Goal: Find contact information: Find contact information

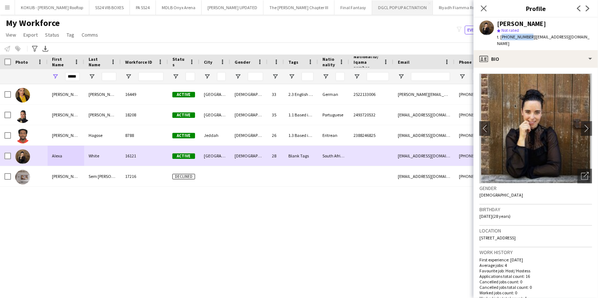
scroll to position [111, 0]
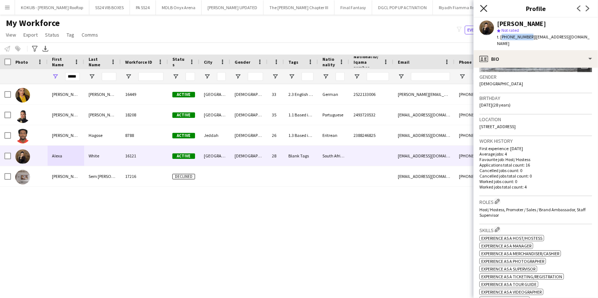
click at [485, 8] on icon "Close pop-in" at bounding box center [483, 8] width 7 height 7
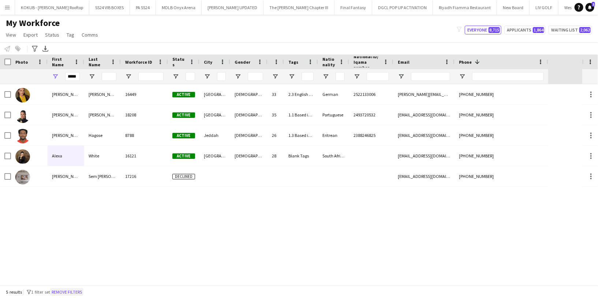
click at [75, 293] on button "Remove filters" at bounding box center [66, 292] width 33 height 8
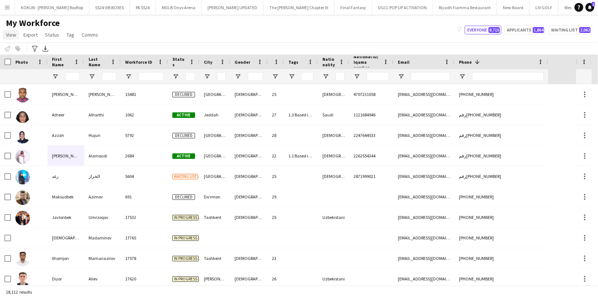
click at [13, 37] on span "View" at bounding box center [11, 34] width 10 height 7
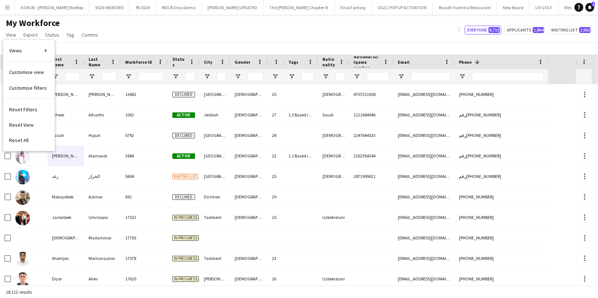
click at [92, 47] on div "Notify workforce Add to tag Select at least one crew to tag him or her. Advance…" at bounding box center [299, 48] width 598 height 12
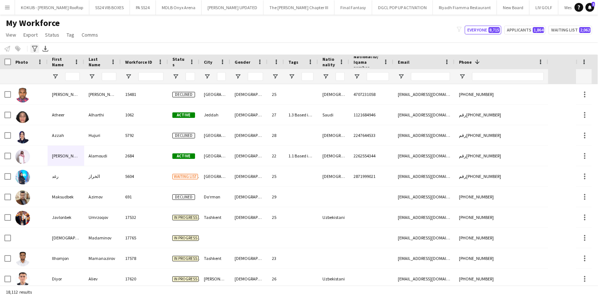
click at [37, 48] on icon "Advanced filters" at bounding box center [35, 49] width 6 height 6
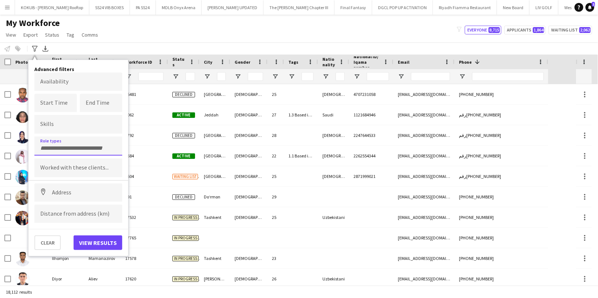
click at [68, 149] on div at bounding box center [78, 145] width 88 height 19
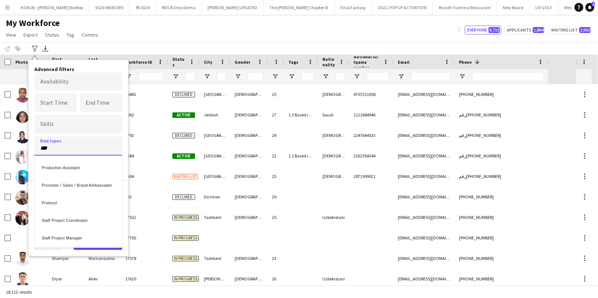
type input "***"
click at [87, 188] on div "Promoter / Sales / Brand Ambassador" at bounding box center [78, 184] width 88 height 18
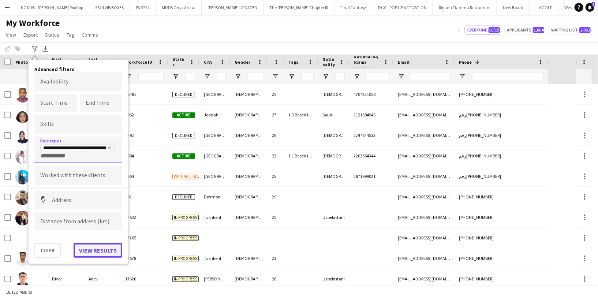
click at [101, 248] on button "View results" at bounding box center [98, 250] width 49 height 15
type input "**********"
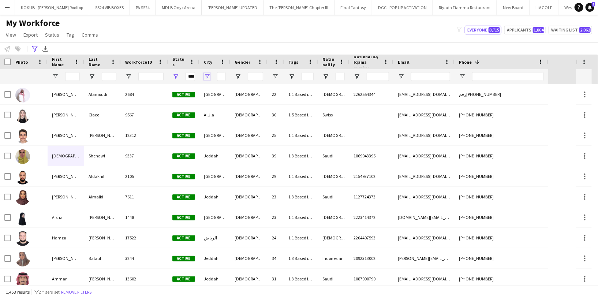
click at [208, 78] on span "Open Filter Menu" at bounding box center [207, 76] width 7 height 7
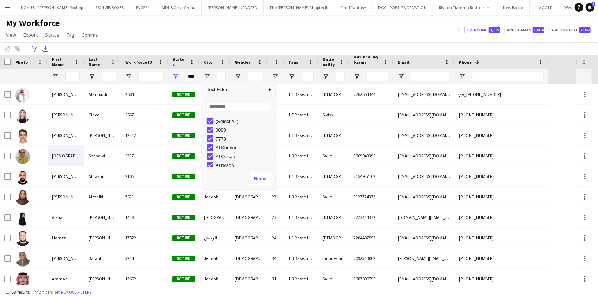
type input "***"
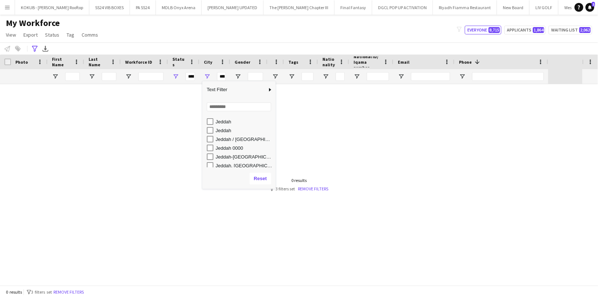
scroll to position [211, 0]
click at [226, 108] on input "Search filter values" at bounding box center [239, 106] width 64 height 9
type input "***"
type input "**********"
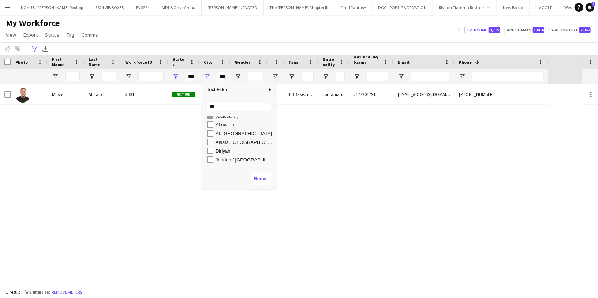
scroll to position [0, 0]
click at [241, 33] on div "My Workforce View Views Default view R4ven New view Update view Delete view Edi…" at bounding box center [299, 30] width 598 height 25
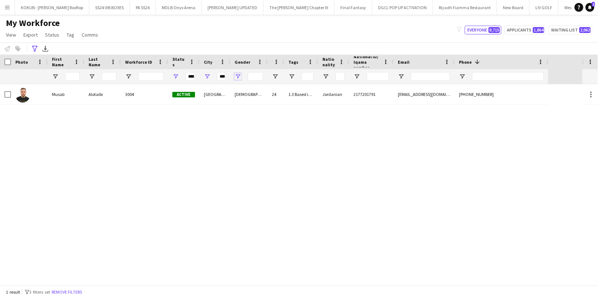
click at [239, 73] on span "Open Filter Menu" at bounding box center [237, 76] width 7 height 7
click at [208, 76] on span "Open Filter Menu" at bounding box center [207, 76] width 7 height 7
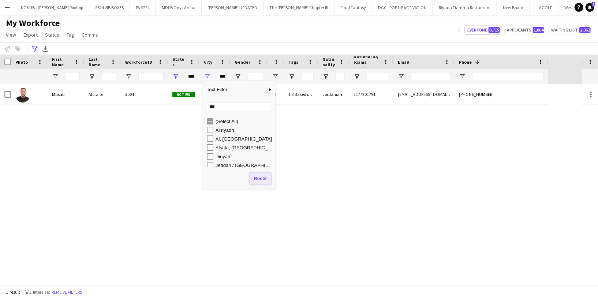
click at [259, 176] on button "Reset" at bounding box center [260, 179] width 22 height 12
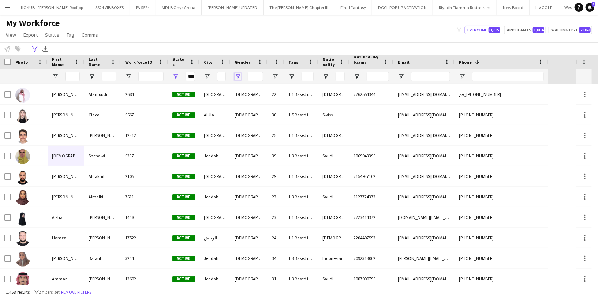
click at [237, 73] on span "Open Filter Menu" at bounding box center [237, 76] width 7 height 7
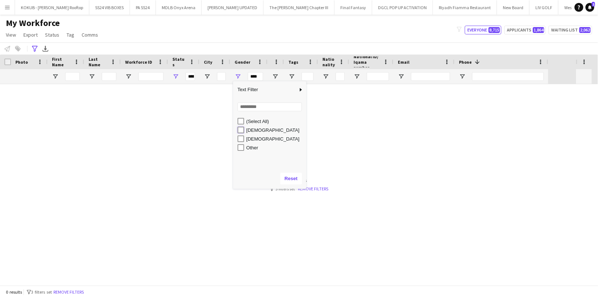
type input "**********"
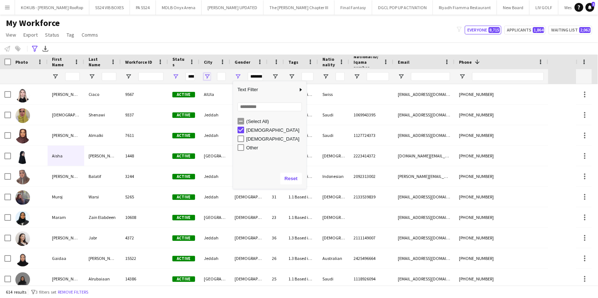
click at [206, 76] on span "Open Filter Menu" at bounding box center [207, 76] width 7 height 7
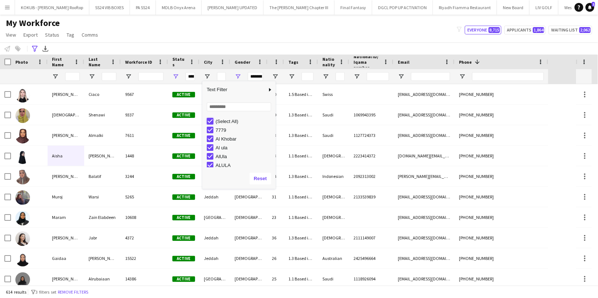
type input "***"
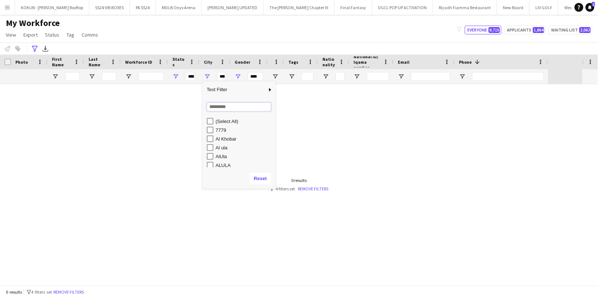
click at [216, 104] on input "Search filter values" at bounding box center [239, 106] width 64 height 9
type input "***"
type input "**********"
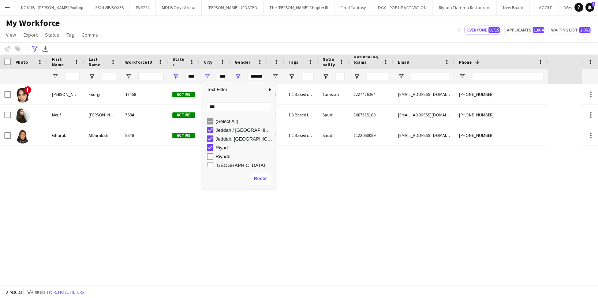
click at [210, 161] on div "[GEOGRAPHIC_DATA]" at bounding box center [241, 165] width 69 height 9
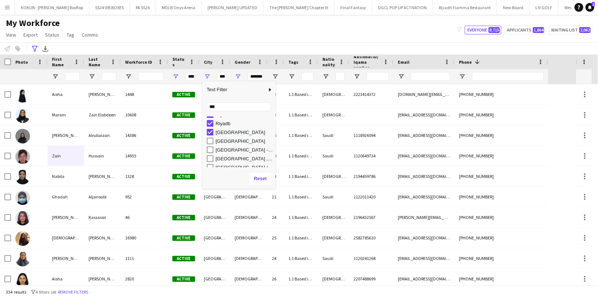
scroll to position [33, 0]
click at [209, 163] on div "[GEOGRAPHIC_DATA] / [GEOGRAPHIC_DATA]" at bounding box center [241, 167] width 69 height 9
type input "**********"
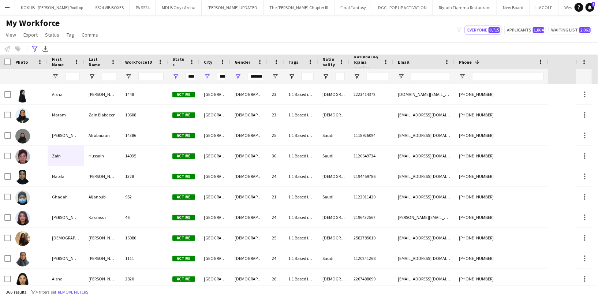
click at [201, 16] on main "My Workforce View Views Default view R4ven New view Update view Delete view Edi…" at bounding box center [299, 151] width 598 height 273
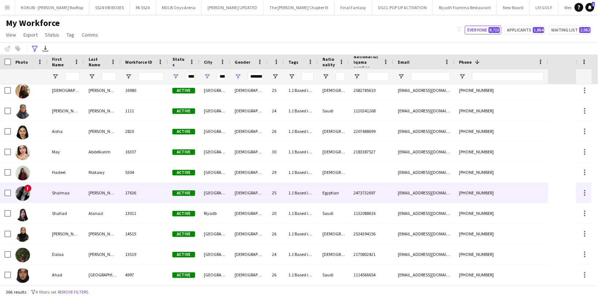
scroll to position [155, 0]
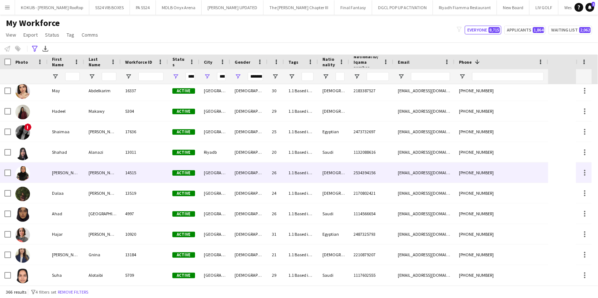
click at [99, 179] on div "[PERSON_NAME]" at bounding box center [102, 172] width 37 height 20
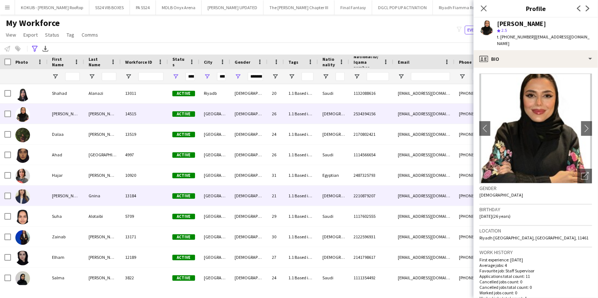
click at [97, 191] on div "Gnina" at bounding box center [102, 195] width 37 height 20
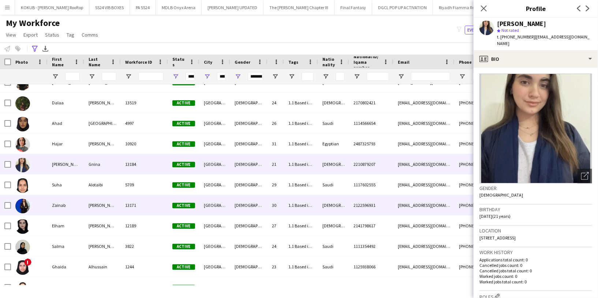
click at [92, 210] on div "[PERSON_NAME]" at bounding box center [102, 205] width 37 height 20
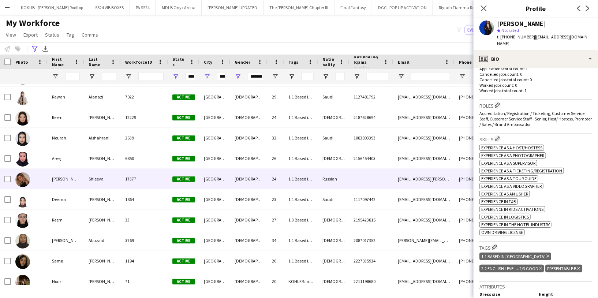
click at [120, 178] on div "Shleeva" at bounding box center [102, 179] width 37 height 20
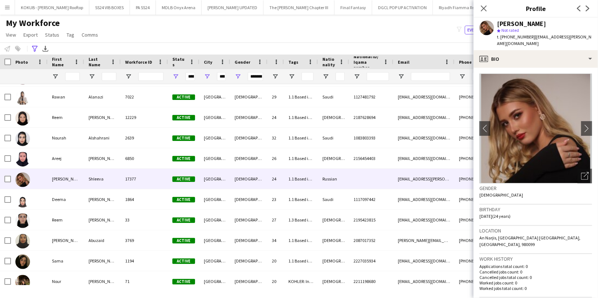
click at [517, 38] on span "t. [PHONE_NUMBER]" at bounding box center [516, 36] width 38 height 5
copy span "966580854233"
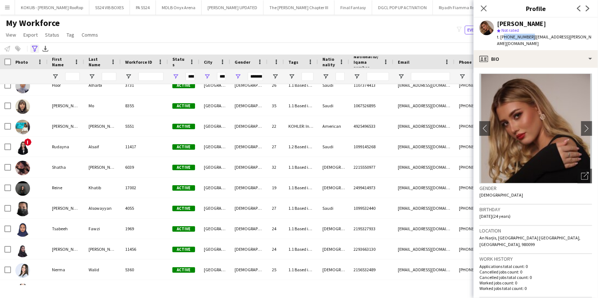
click at [35, 48] on icon at bounding box center [34, 49] width 5 height 6
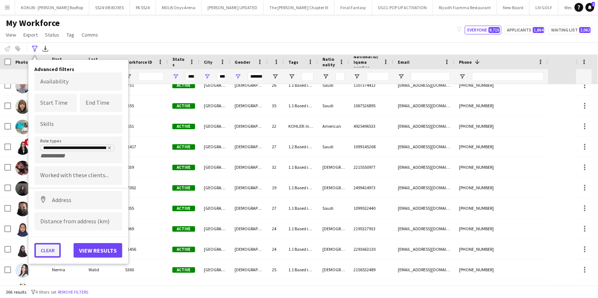
click at [50, 252] on button "Clear" at bounding box center [47, 250] width 26 height 15
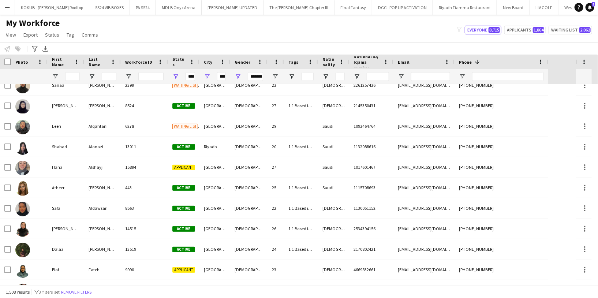
click at [79, 291] on button "Remove filters" at bounding box center [76, 292] width 33 height 8
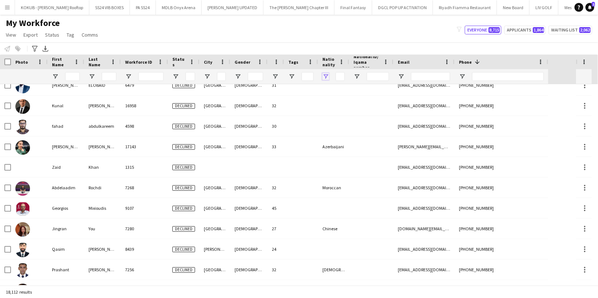
click at [324, 74] on span "Open Filter Menu" at bounding box center [325, 76] width 7 height 7
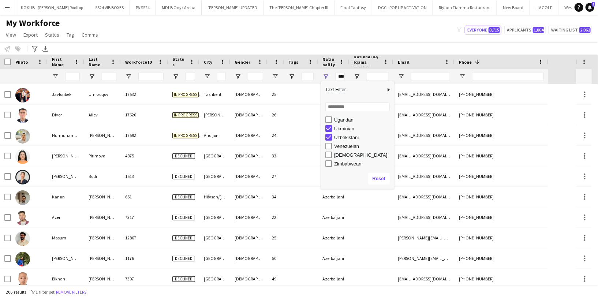
scroll to position [871, 0]
type input "**********"
click at [237, 75] on span "Open Filter Menu" at bounding box center [237, 76] width 7 height 7
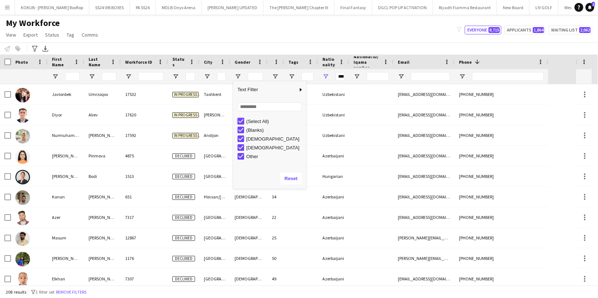
type input "***"
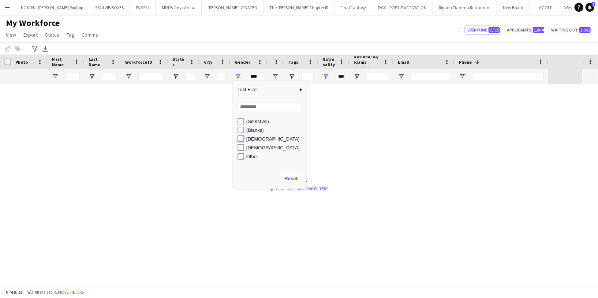
type input "**********"
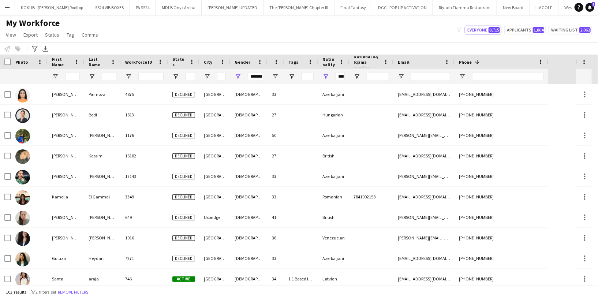
click at [210, 40] on div "My Workforce View Views Default view R4ven New view Update view Delete view Edi…" at bounding box center [299, 30] width 598 height 25
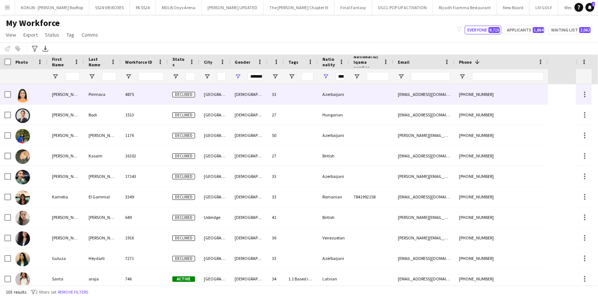
click at [102, 90] on div "Pirimova" at bounding box center [102, 94] width 37 height 20
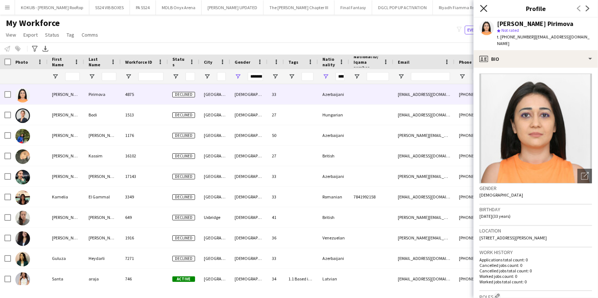
click at [483, 8] on icon at bounding box center [483, 8] width 7 height 7
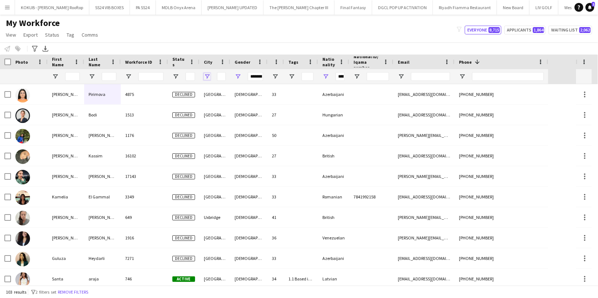
click at [207, 75] on span "Open Filter Menu" at bounding box center [207, 76] width 7 height 7
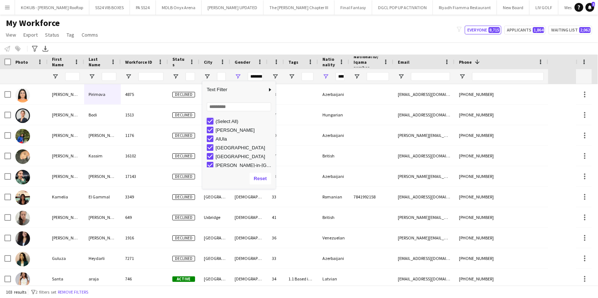
type input "***"
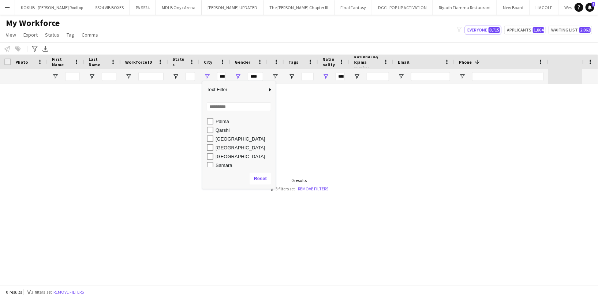
scroll to position [185, 0]
type input "**********"
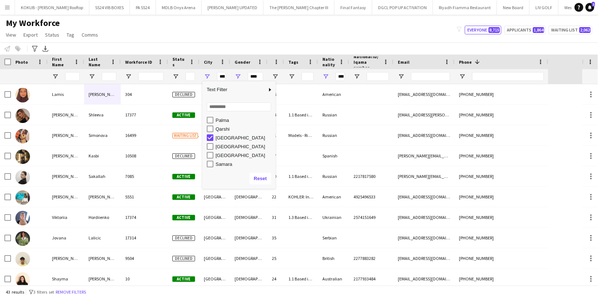
type input "**********"
click at [191, 44] on div "Notify workforce Add to tag Select at least one crew to tag him or her. Advance…" at bounding box center [299, 48] width 598 height 12
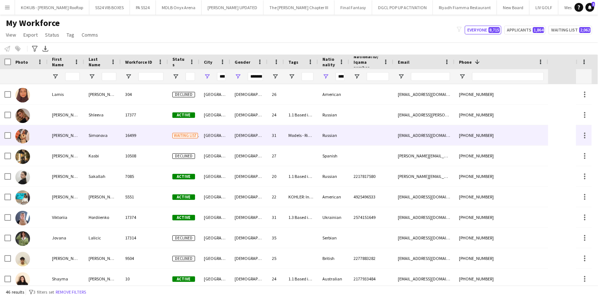
click at [126, 138] on div "16499" at bounding box center [144, 135] width 47 height 20
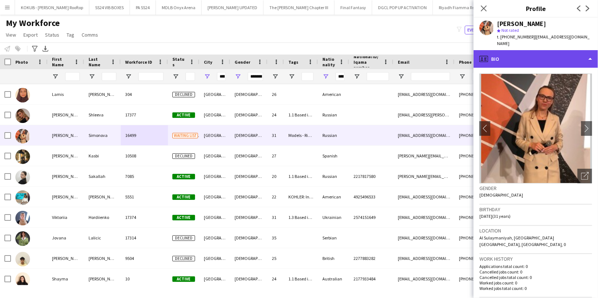
click at [553, 54] on div "profile Bio" at bounding box center [535, 59] width 124 height 18
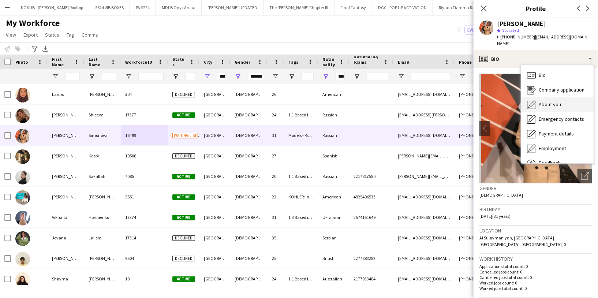
click at [545, 101] on div "About you About you" at bounding box center [557, 104] width 72 height 15
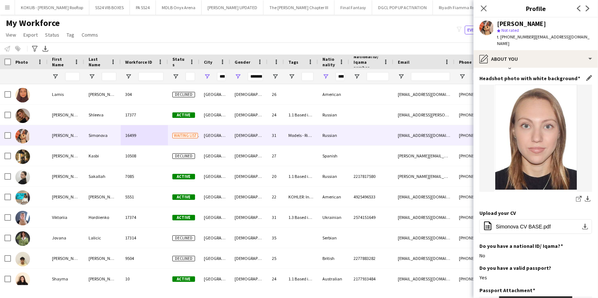
scroll to position [84, 0]
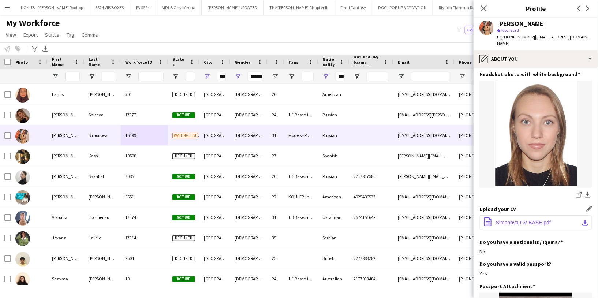
click at [516, 219] on span "Simonova CV BASE.pdf" at bounding box center [523, 222] width 55 height 6
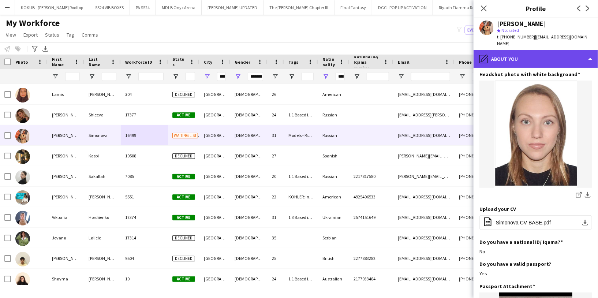
click at [509, 56] on div "pencil4 About you" at bounding box center [535, 59] width 124 height 18
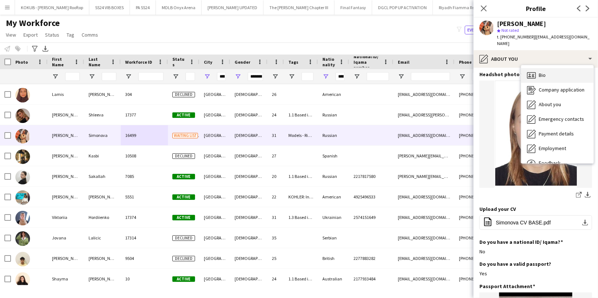
click at [535, 72] on icon at bounding box center [531, 75] width 9 height 6
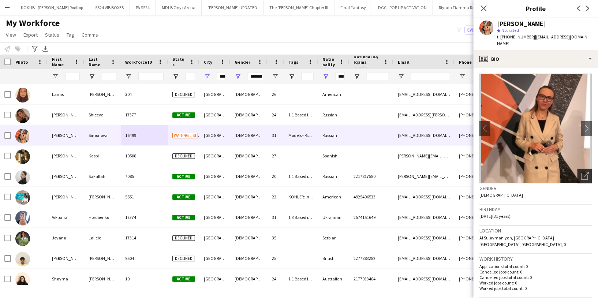
click at [581, 172] on icon "Open photos pop-in" at bounding box center [585, 176] width 8 height 8
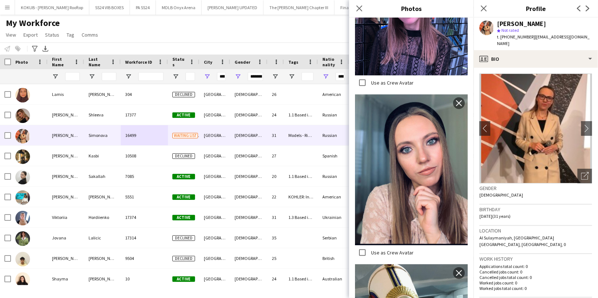
scroll to position [1561, 0]
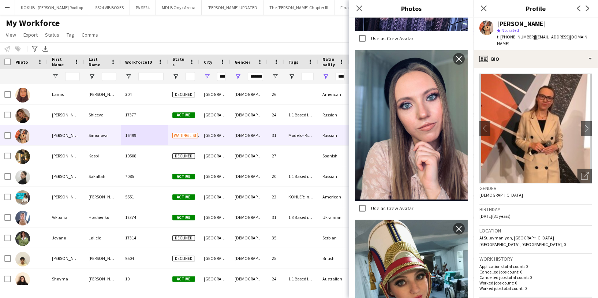
click at [529, 194] on div "Gender [DEMOGRAPHIC_DATA]" at bounding box center [535, 193] width 113 height 21
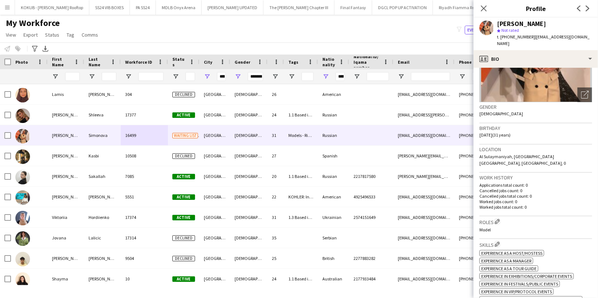
scroll to position [82, 0]
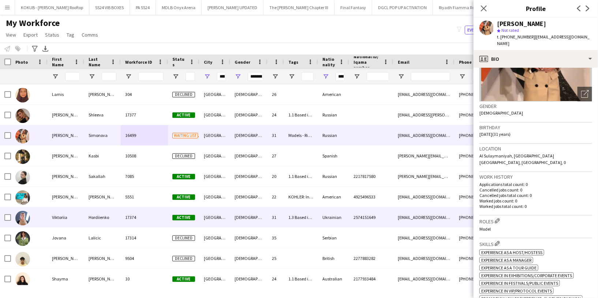
click at [129, 214] on div "17374" at bounding box center [144, 217] width 47 height 20
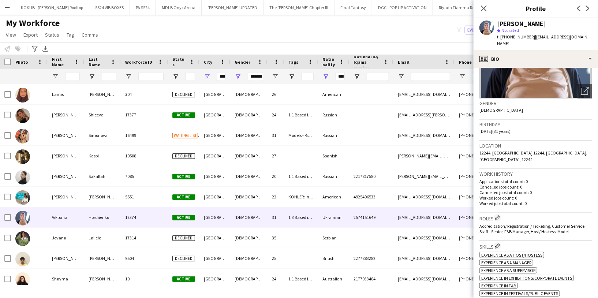
scroll to position [0, 0]
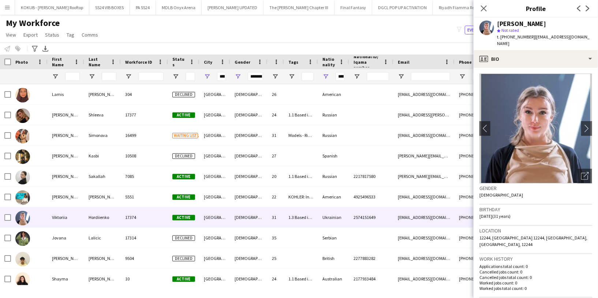
click at [513, 37] on span "t. [PHONE_NUMBER]" at bounding box center [516, 36] width 38 height 5
click at [515, 37] on span "t. [PHONE_NUMBER]" at bounding box center [516, 36] width 38 height 5
drag, startPoint x: 529, startPoint y: 36, endPoint x: 501, endPoint y: 36, distance: 27.8
click at [501, 36] on span "t. [PHONE_NUMBER]" at bounding box center [516, 36] width 38 height 5
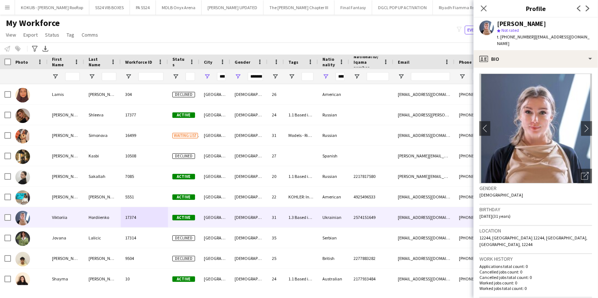
copy span "[PHONE_NUMBER]"
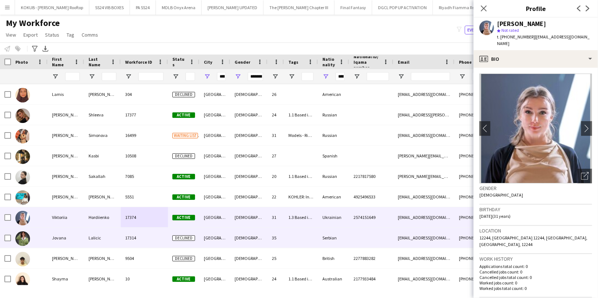
click at [109, 245] on div "Lalicic" at bounding box center [102, 238] width 37 height 20
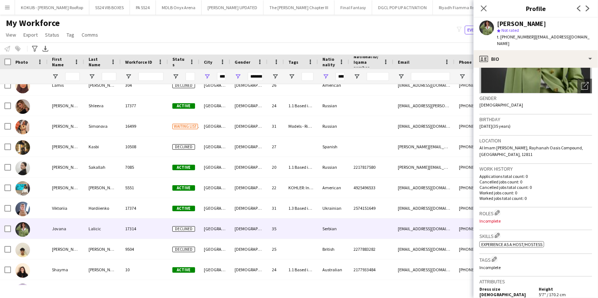
scroll to position [92, 0]
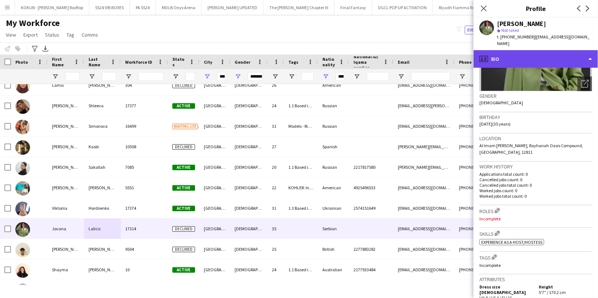
click at [513, 57] on div "profile Bio" at bounding box center [535, 59] width 124 height 18
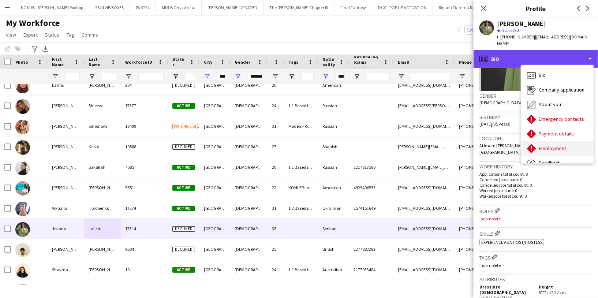
scroll to position [25, 0]
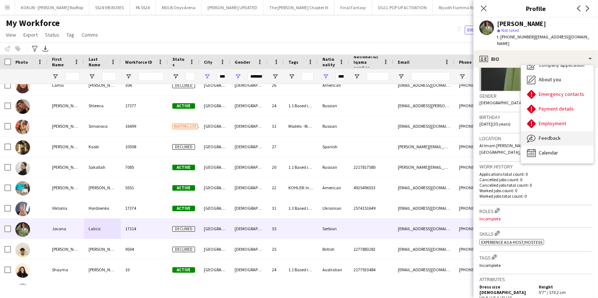
click at [547, 134] on div "Feedback Feedback" at bounding box center [557, 138] width 72 height 15
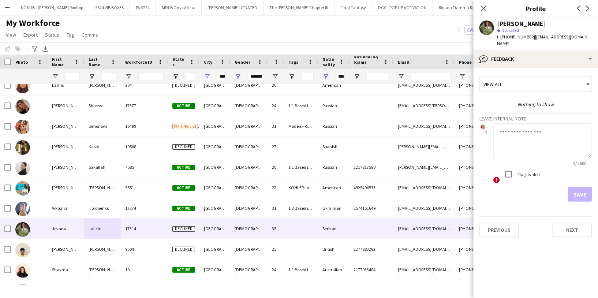
click at [517, 37] on span "t. [PHONE_NUMBER]" at bounding box center [516, 36] width 38 height 5
drag, startPoint x: 529, startPoint y: 36, endPoint x: 501, endPoint y: 34, distance: 27.1
click at [501, 34] on span "t. [PHONE_NUMBER]" at bounding box center [516, 36] width 38 height 5
copy span "[PHONE_NUMBER]"
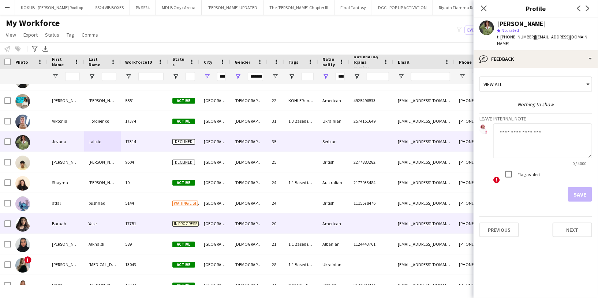
scroll to position [112, 0]
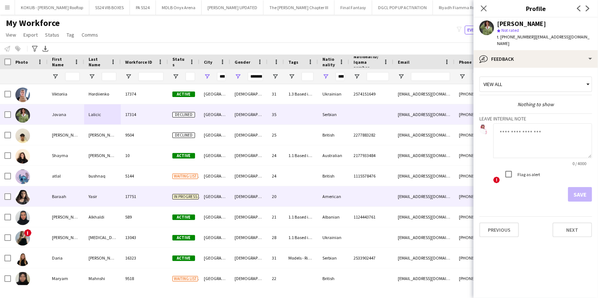
click at [117, 198] on div "Yasir" at bounding box center [102, 196] width 37 height 20
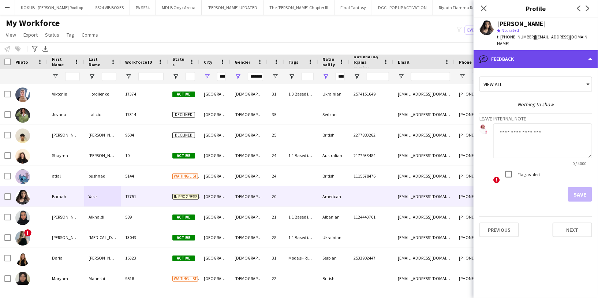
click at [506, 59] on div "bubble-pencil Feedback" at bounding box center [535, 59] width 124 height 18
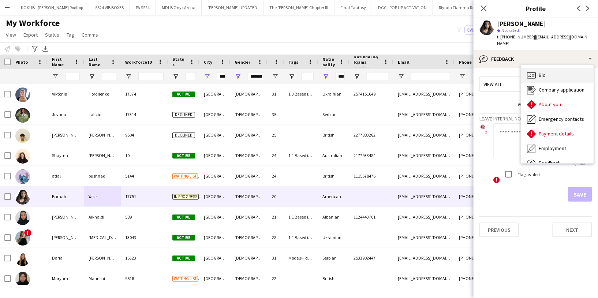
click at [535, 72] on div "Bio Bio" at bounding box center [557, 75] width 72 height 15
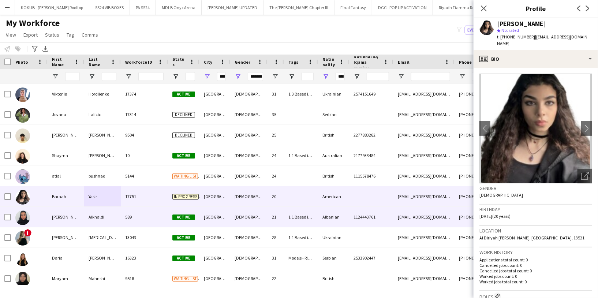
click at [108, 220] on div "Alkhaldi" at bounding box center [102, 217] width 37 height 20
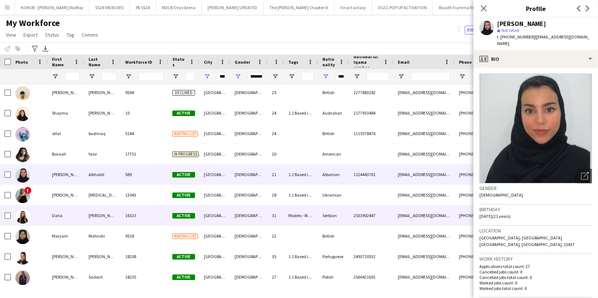
click at [108, 220] on div "[PERSON_NAME]" at bounding box center [102, 215] width 37 height 20
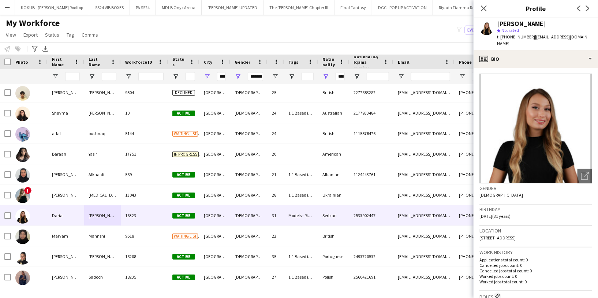
drag, startPoint x: 529, startPoint y: 36, endPoint x: 501, endPoint y: 37, distance: 27.8
click at [500, 38] on span "t. [PHONE_NUMBER]" at bounding box center [516, 36] width 38 height 5
copy span "[PHONE_NUMBER]"
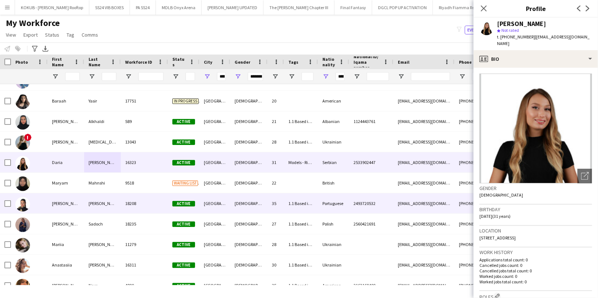
click at [90, 206] on div "[PERSON_NAME]" at bounding box center [102, 203] width 37 height 20
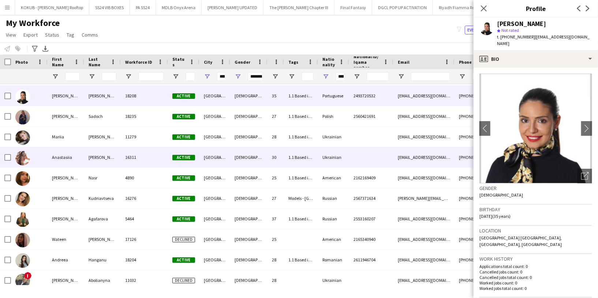
click at [82, 161] on div "Anastasiia" at bounding box center [66, 157] width 37 height 20
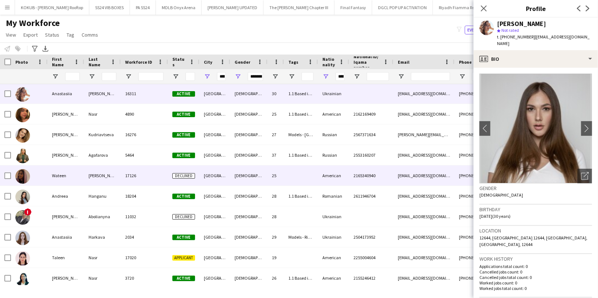
click at [81, 175] on div "Wateen" at bounding box center [66, 175] width 37 height 20
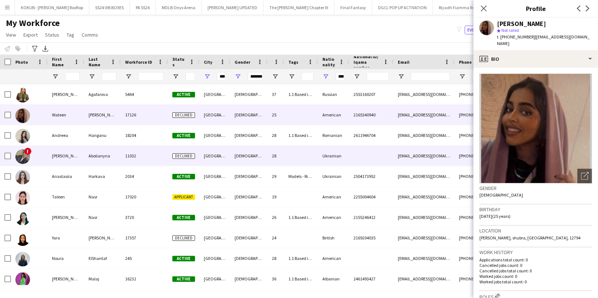
click at [79, 159] on div "[PERSON_NAME]" at bounding box center [66, 156] width 37 height 20
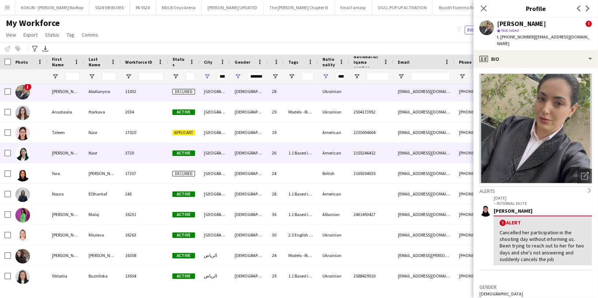
click at [79, 159] on div "[PERSON_NAME]" at bounding box center [66, 153] width 37 height 20
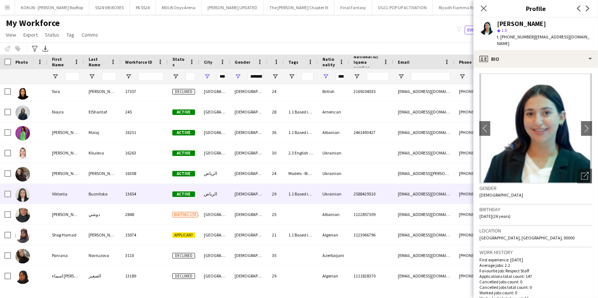
click at [122, 196] on div "13654" at bounding box center [144, 194] width 47 height 20
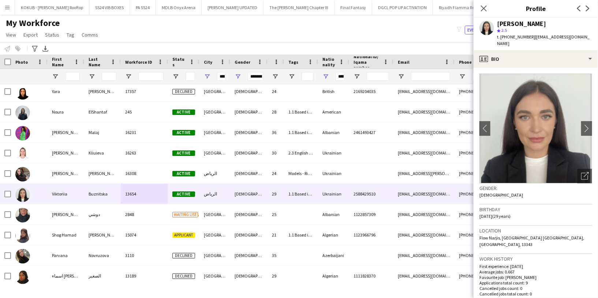
drag, startPoint x: 529, startPoint y: 36, endPoint x: 502, endPoint y: 38, distance: 26.7
click at [502, 38] on span "t. [PHONE_NUMBER]" at bounding box center [516, 36] width 38 height 5
click at [515, 37] on span "t. [PHONE_NUMBER]" at bounding box center [516, 36] width 38 height 5
drag, startPoint x: 529, startPoint y: 37, endPoint x: 501, endPoint y: 36, distance: 27.4
click at [501, 36] on span "t. [PHONE_NUMBER]" at bounding box center [516, 36] width 38 height 5
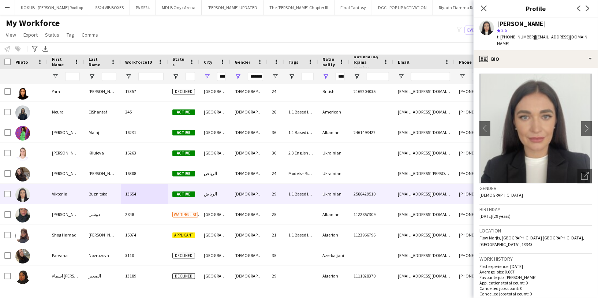
copy span "966501503244"
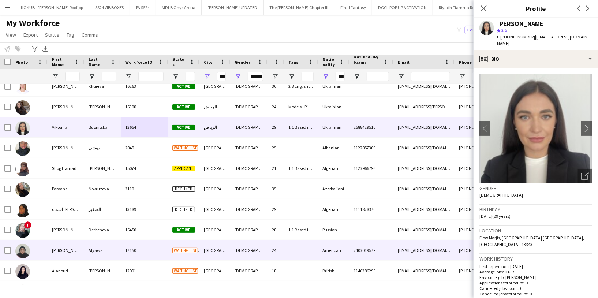
scroll to position [674, 0]
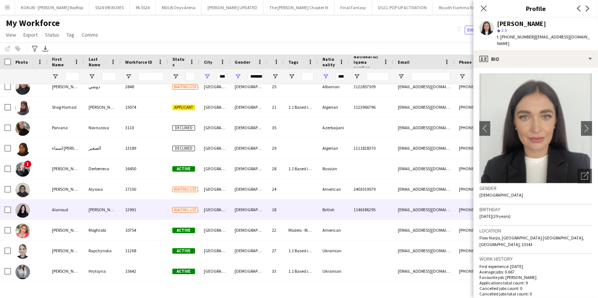
click at [65, 213] on div "Alanoud" at bounding box center [66, 209] width 37 height 20
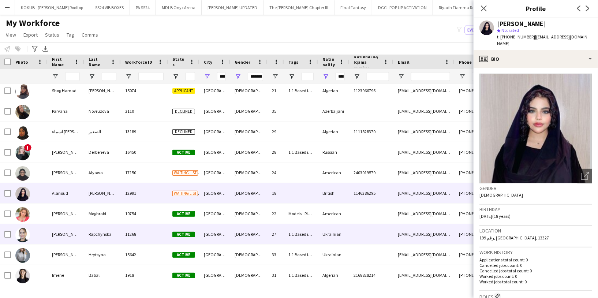
click at [69, 236] on div "[PERSON_NAME]" at bounding box center [66, 234] width 37 height 20
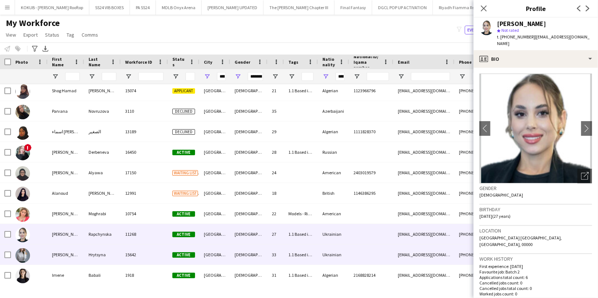
click at [82, 253] on div "[PERSON_NAME]" at bounding box center [66, 254] width 37 height 20
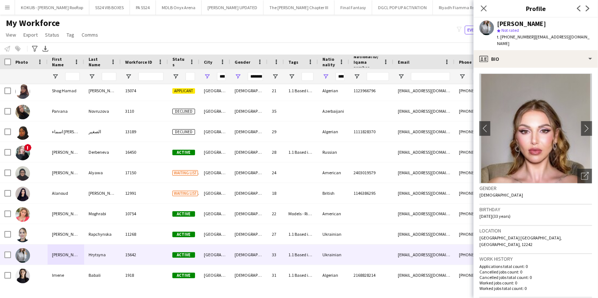
drag, startPoint x: 528, startPoint y: 36, endPoint x: 501, endPoint y: 37, distance: 27.1
click at [501, 37] on span "t. [PHONE_NUMBER]" at bounding box center [516, 36] width 38 height 5
copy span "[PHONE_NUMBER]"
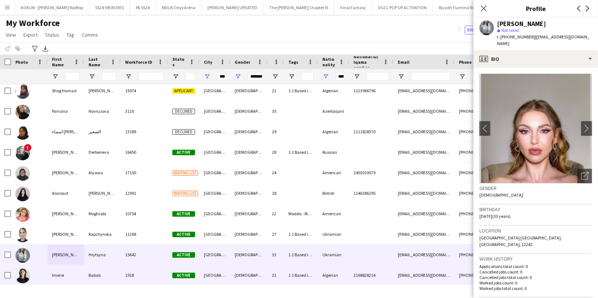
click at [106, 275] on div "Babali" at bounding box center [102, 275] width 37 height 20
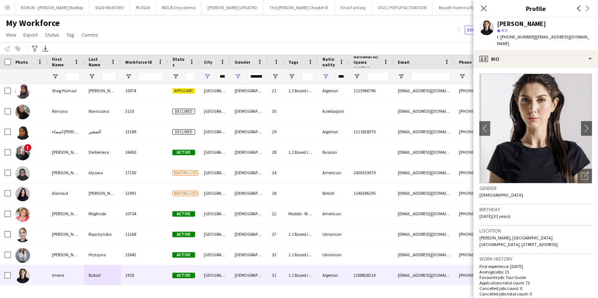
drag, startPoint x: 528, startPoint y: 34, endPoint x: 501, endPoint y: 35, distance: 27.1
click at [501, 35] on span "t. [PHONE_NUMBER]" at bounding box center [516, 36] width 38 height 5
copy span "[PHONE_NUMBER]"
